Goal: Navigation & Orientation: Find specific page/section

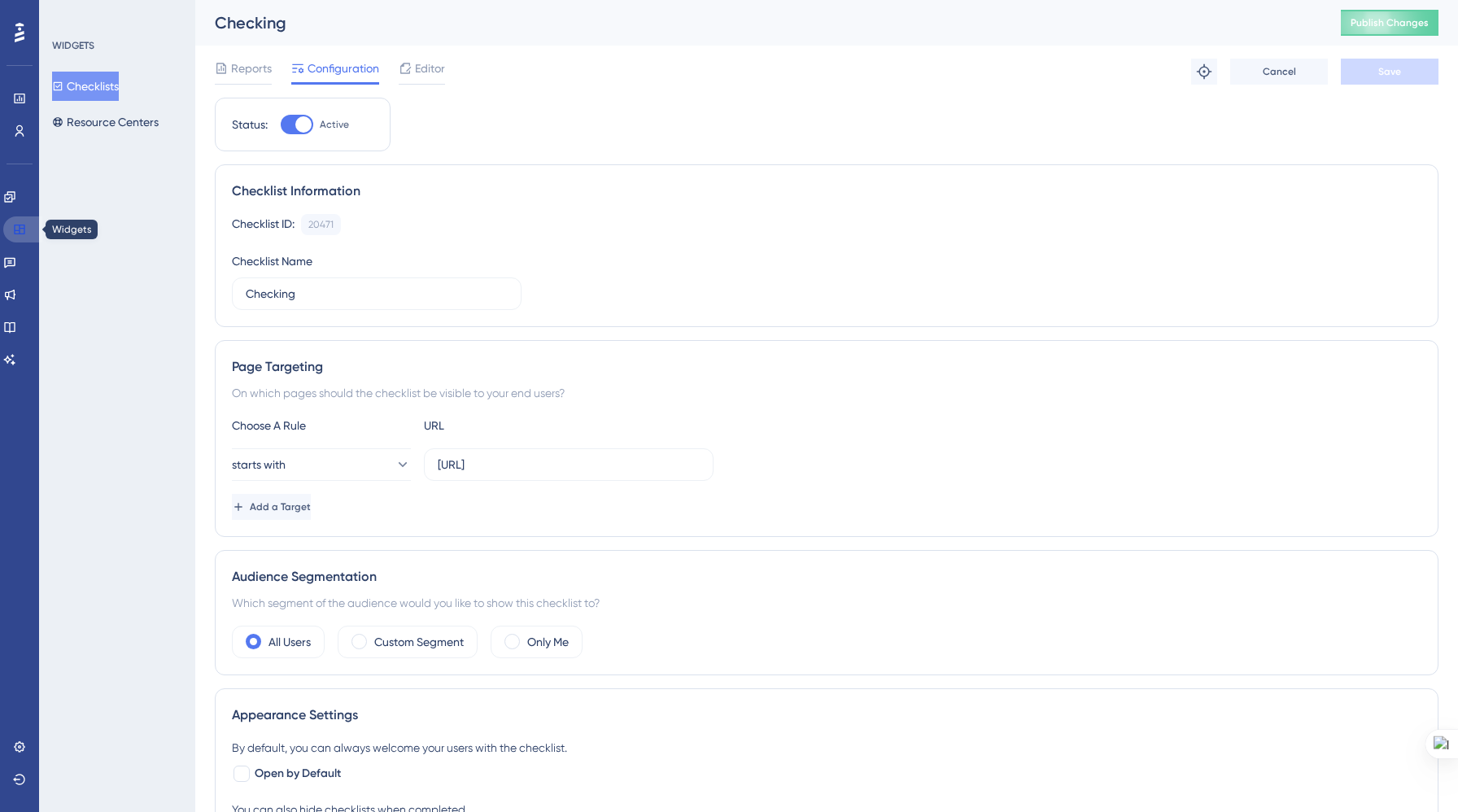
click at [15, 235] on icon at bounding box center [20, 230] width 13 height 13
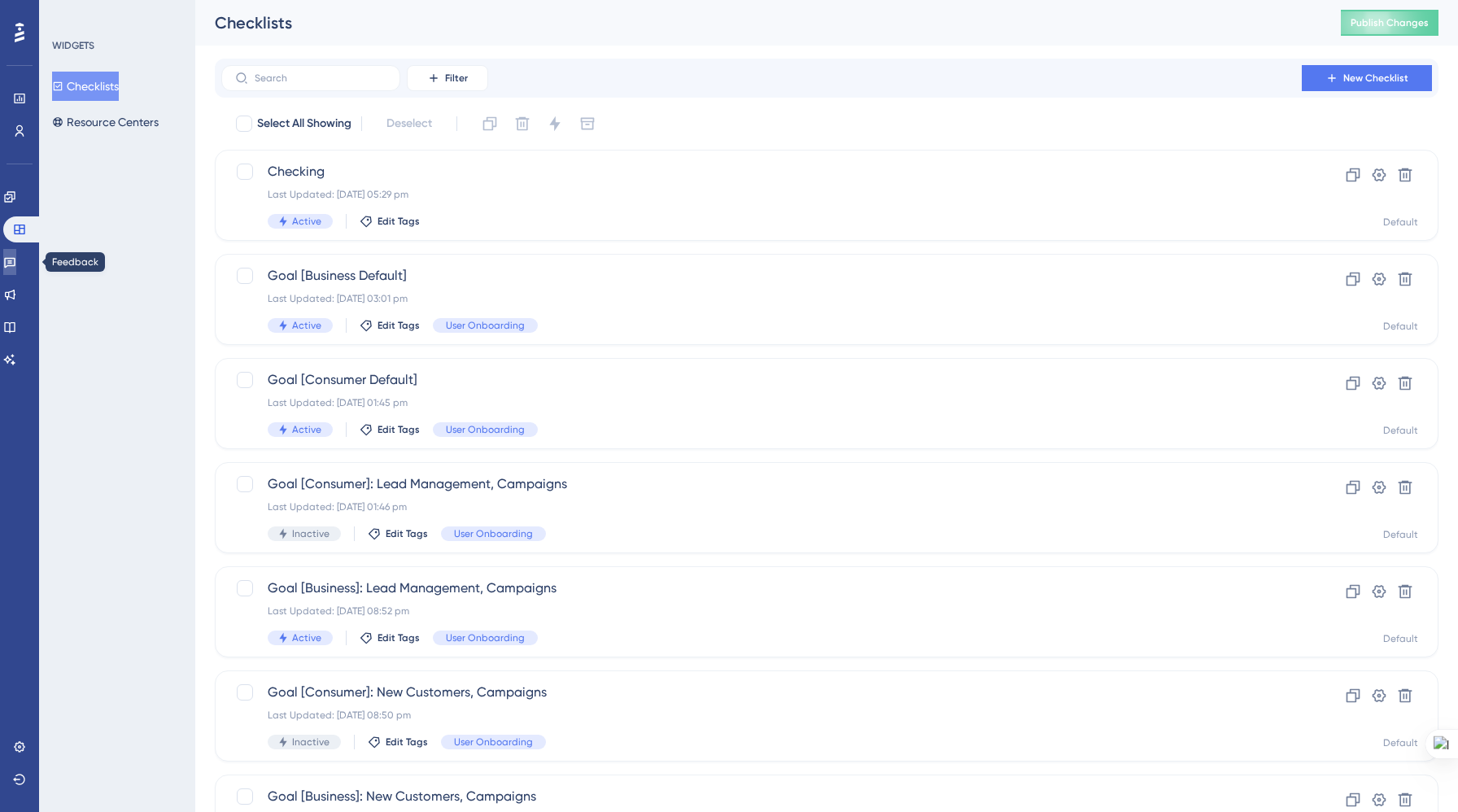
click at [11, 267] on link at bounding box center [10, 261] width 13 height 26
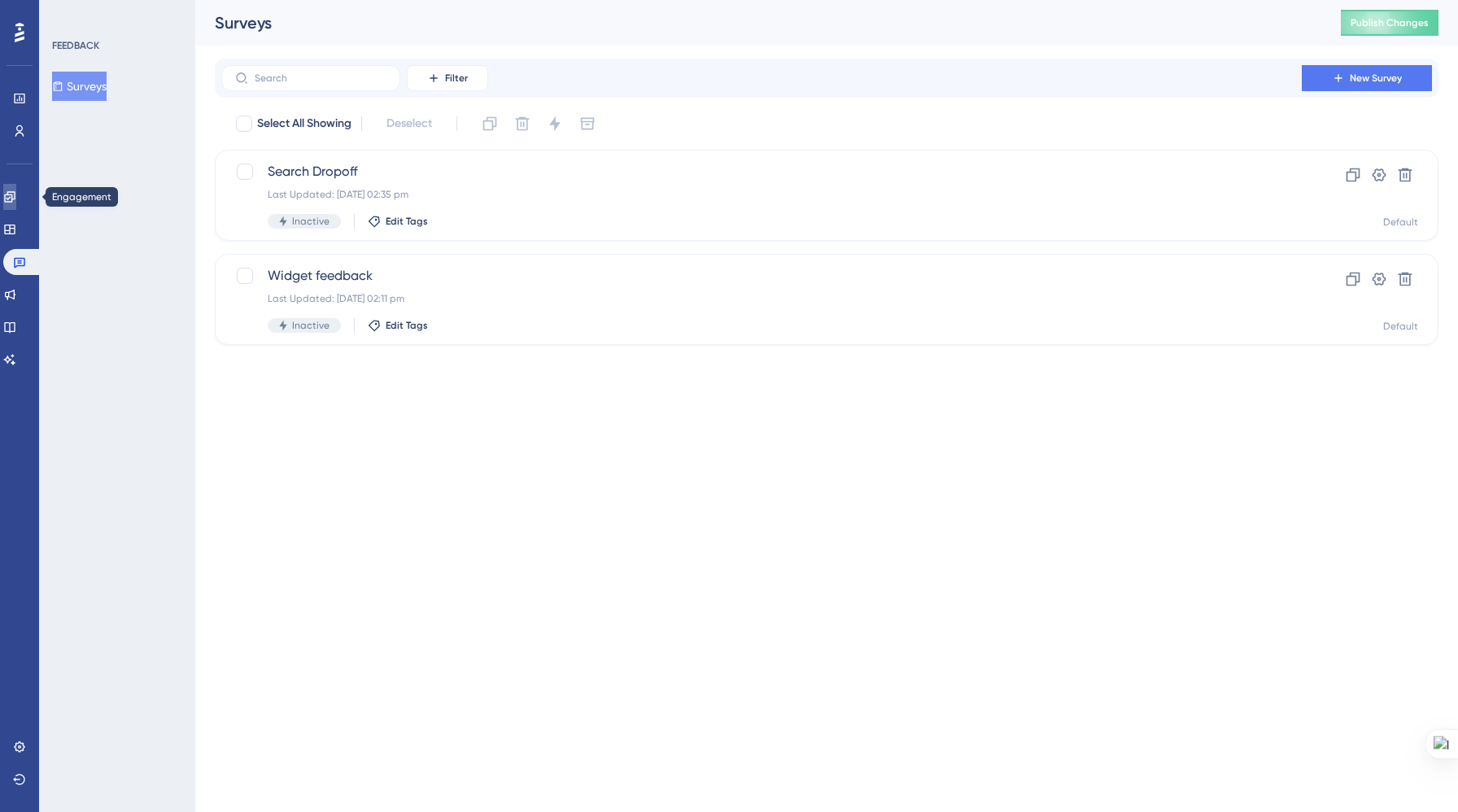
click at [15, 195] on icon at bounding box center [9, 196] width 11 height 11
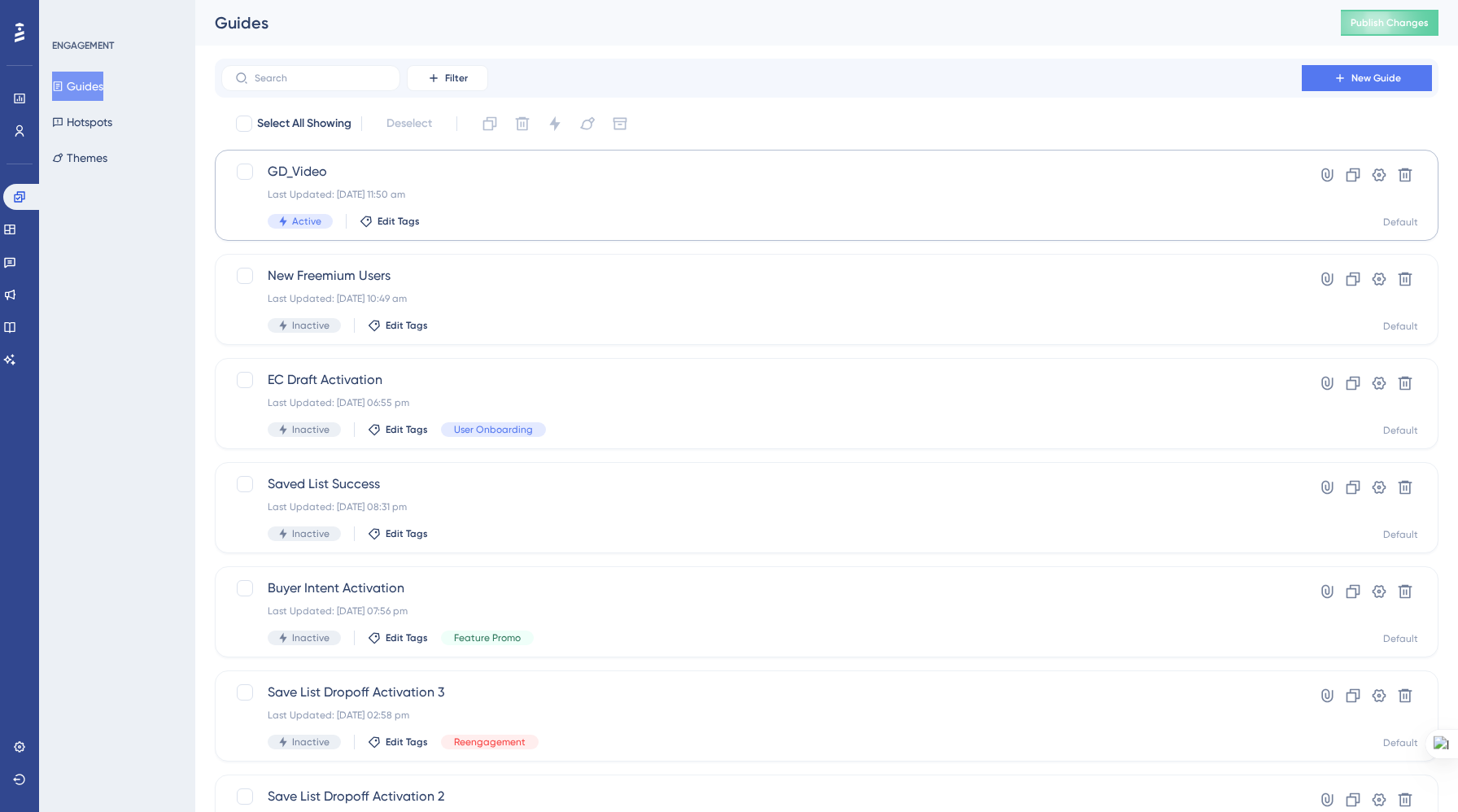
click at [422, 192] on div "Last Updated: [DATE] 11:50 am" at bounding box center [761, 195] width 988 height 13
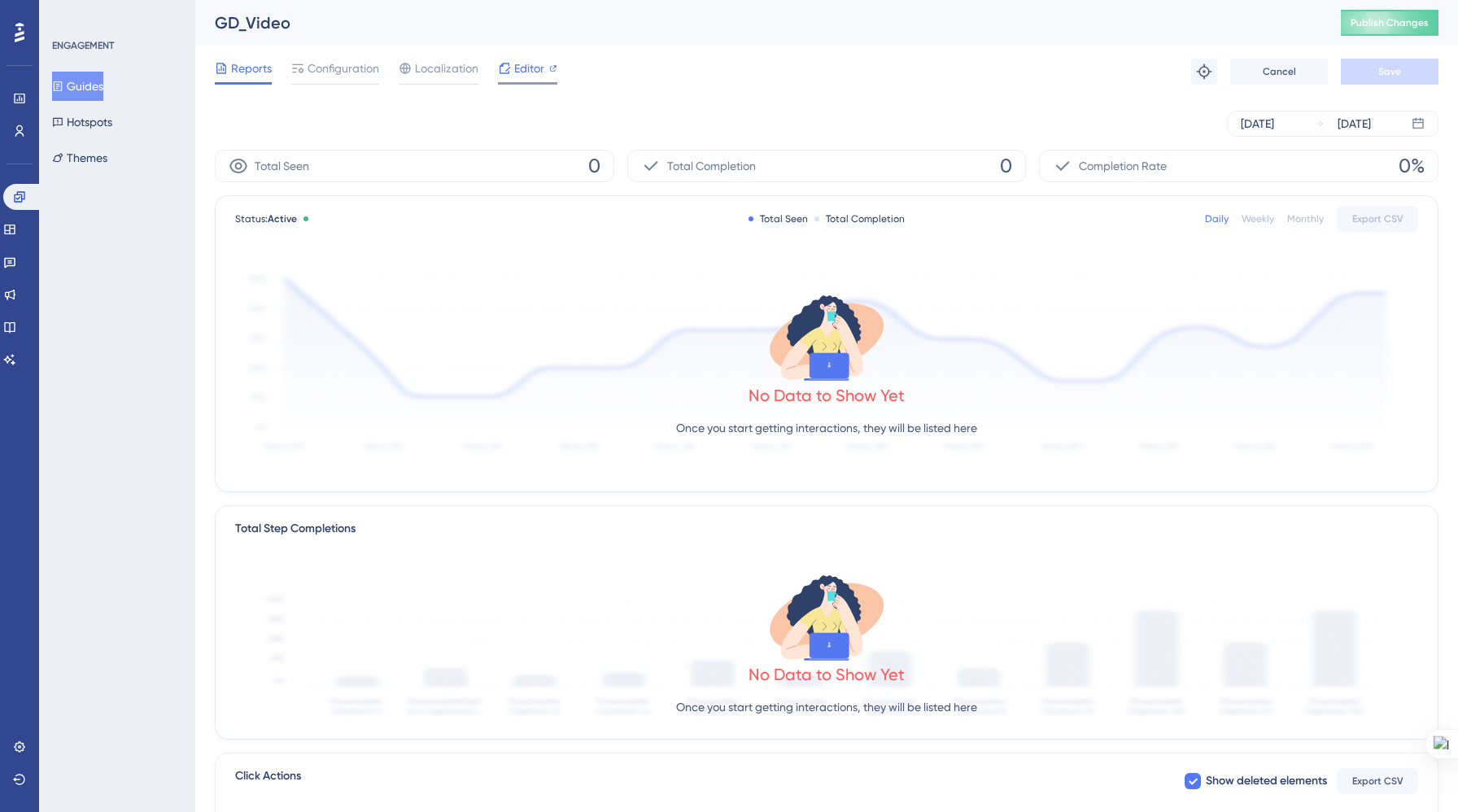
click at [523, 67] on span "Editor" at bounding box center [529, 67] width 30 height 19
